Goal: Find specific page/section: Find specific page/section

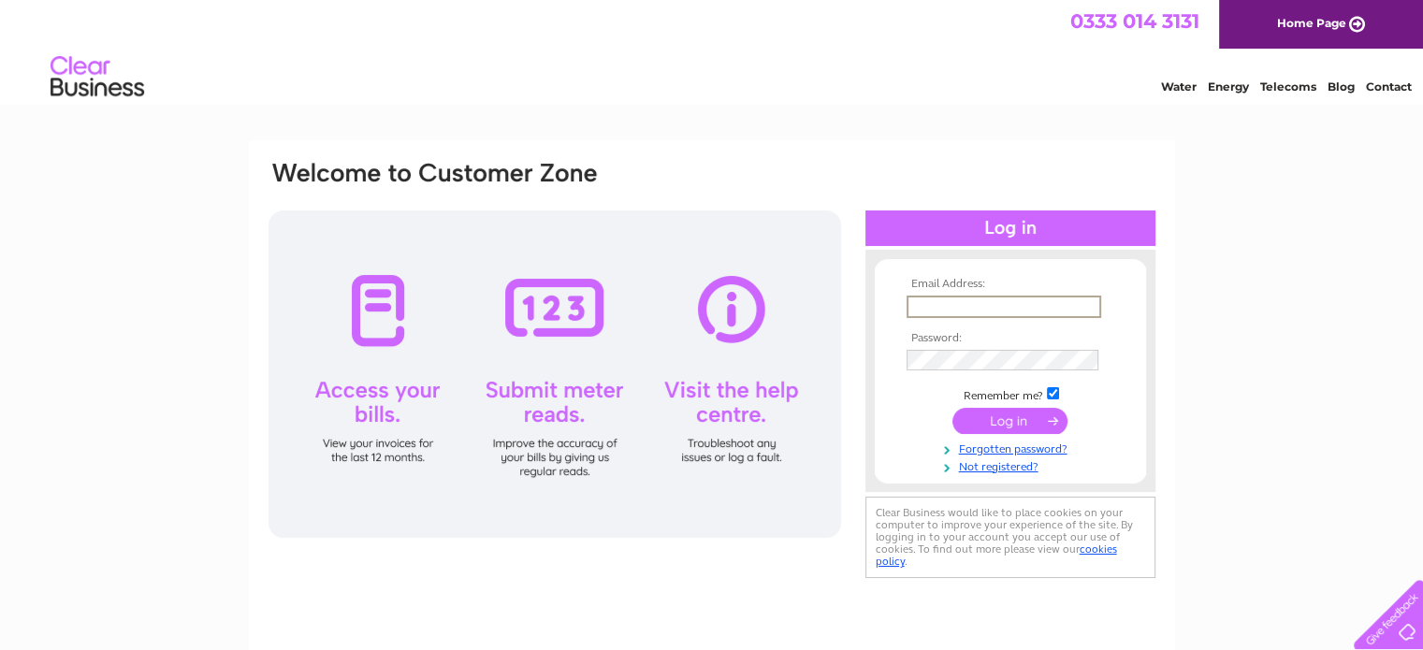
click at [934, 310] on input "text" at bounding box center [1004, 307] width 195 height 22
type input "louise@wowzie.com"
click at [1047, 391] on input "checkbox" at bounding box center [1053, 393] width 12 height 12
checkbox input "false"
click at [1010, 422] on input "submit" at bounding box center [1009, 419] width 115 height 26
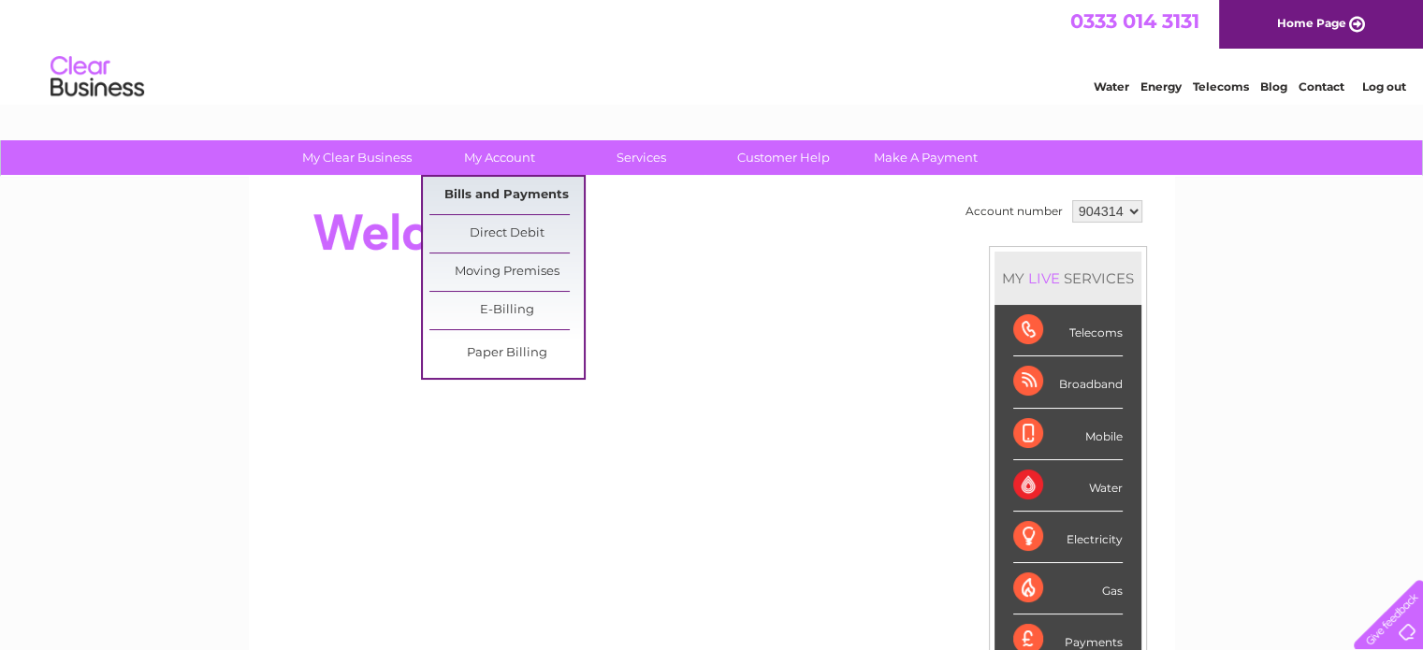
click at [501, 200] on link "Bills and Payments" at bounding box center [506, 195] width 154 height 37
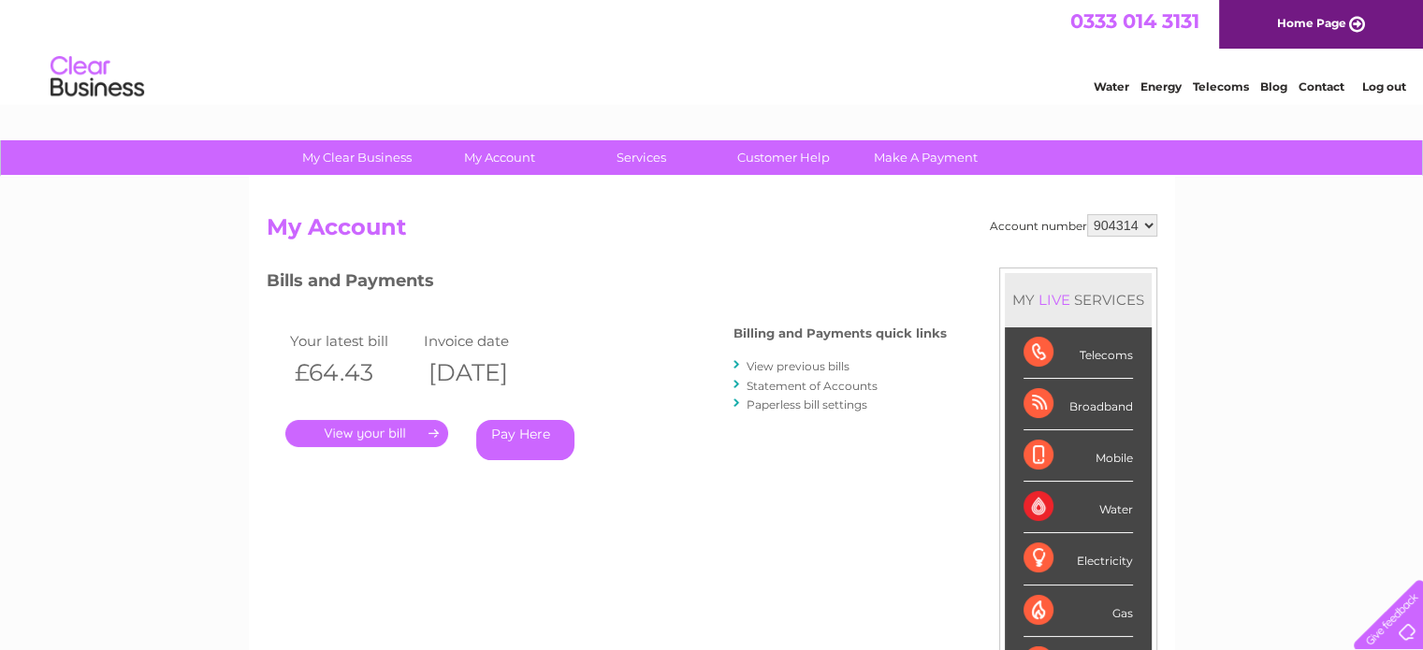
click at [393, 432] on link "." at bounding box center [366, 433] width 163 height 27
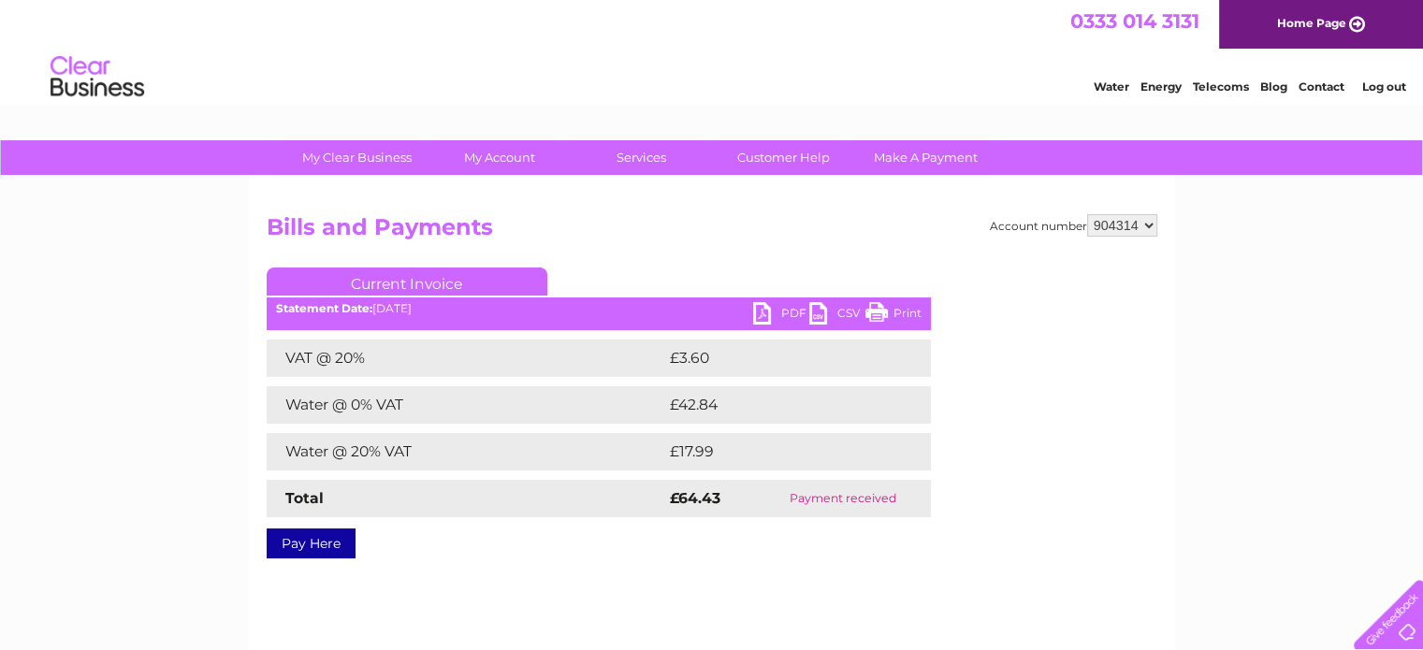
click at [874, 310] on link "Print" at bounding box center [893, 315] width 56 height 27
